Goal: Use online tool/utility

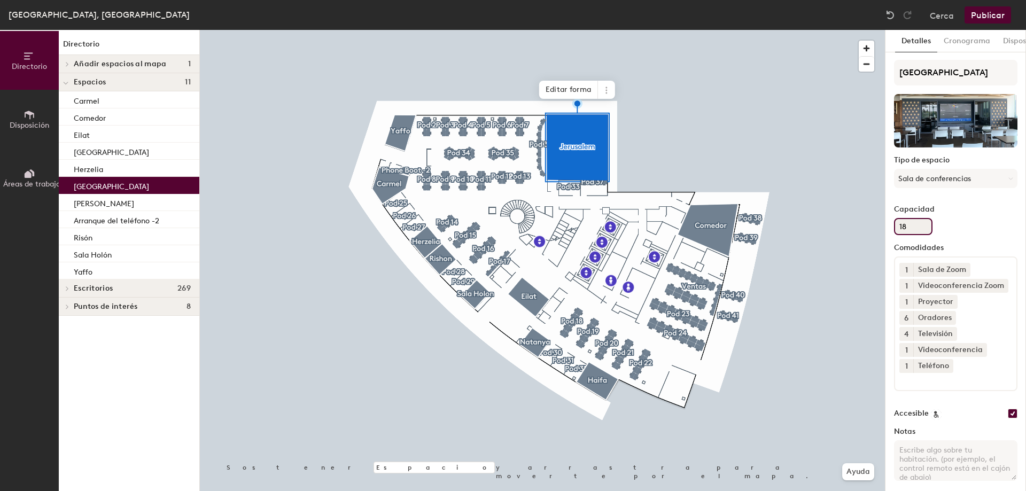
click at [905, 226] on input "18" at bounding box center [913, 226] width 38 height 17
type input "1"
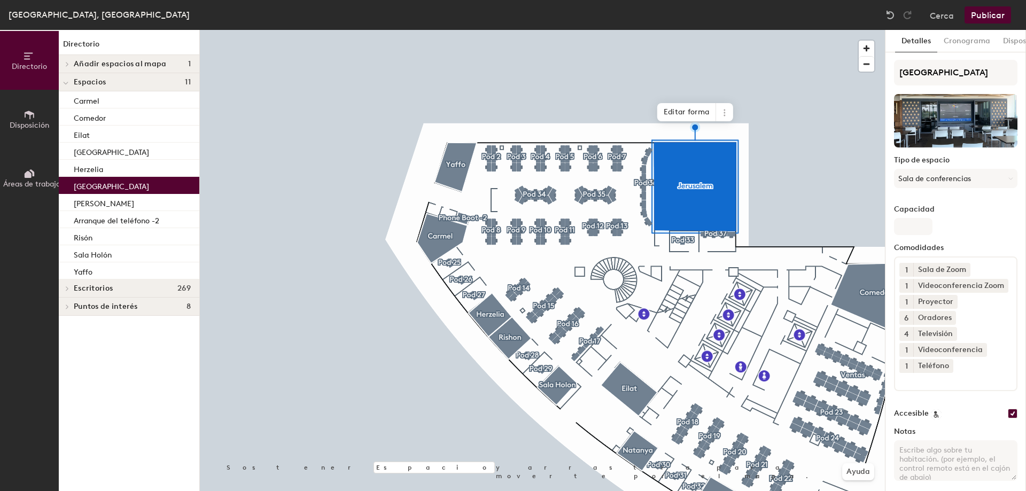
click at [28, 59] on icon at bounding box center [28, 55] width 9 height 7
click at [890, 17] on img at bounding box center [890, 15] width 11 height 11
click at [892, 17] on img at bounding box center [890, 15] width 11 height 11
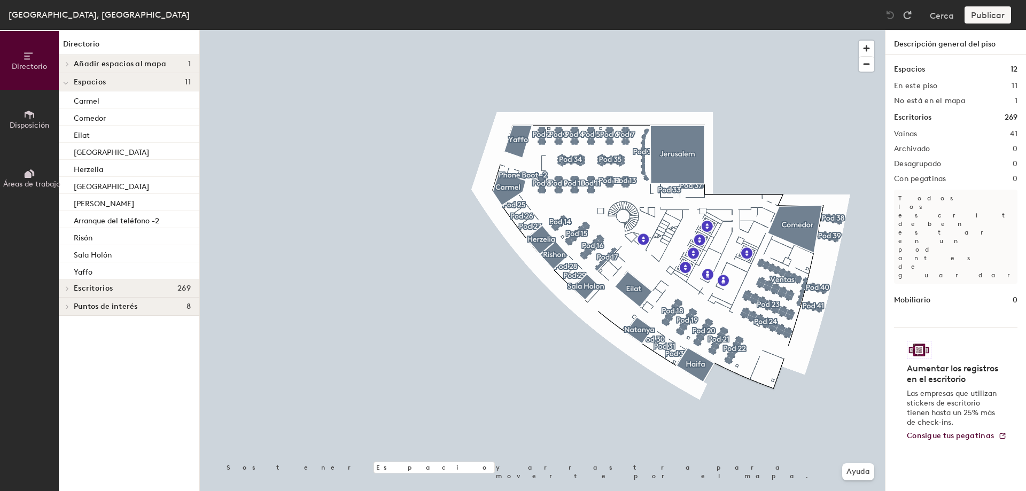
click at [25, 14] on font "[GEOGRAPHIC_DATA], [GEOGRAPHIC_DATA]" at bounding box center [99, 15] width 181 height 10
click at [24, 123] on font "Disposición" at bounding box center [30, 125] width 40 height 9
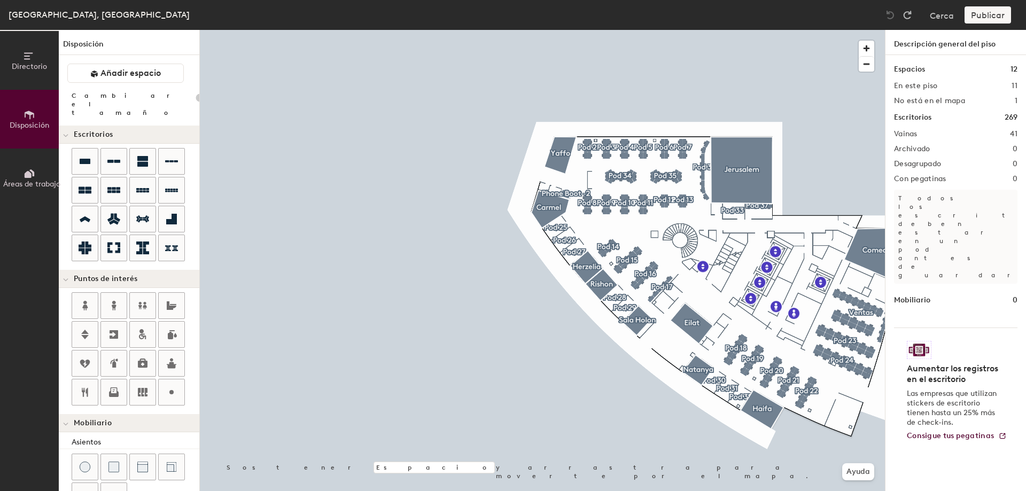
click at [27, 176] on icon at bounding box center [28, 174] width 7 height 7
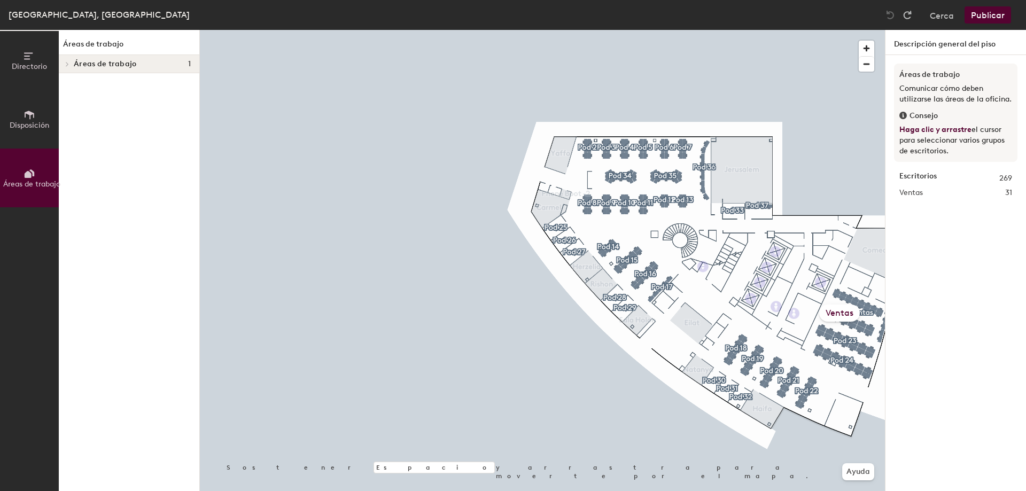
click at [29, 17] on font "[GEOGRAPHIC_DATA], [GEOGRAPHIC_DATA]" at bounding box center [99, 15] width 181 height 10
